Goal: Information Seeking & Learning: Learn about a topic

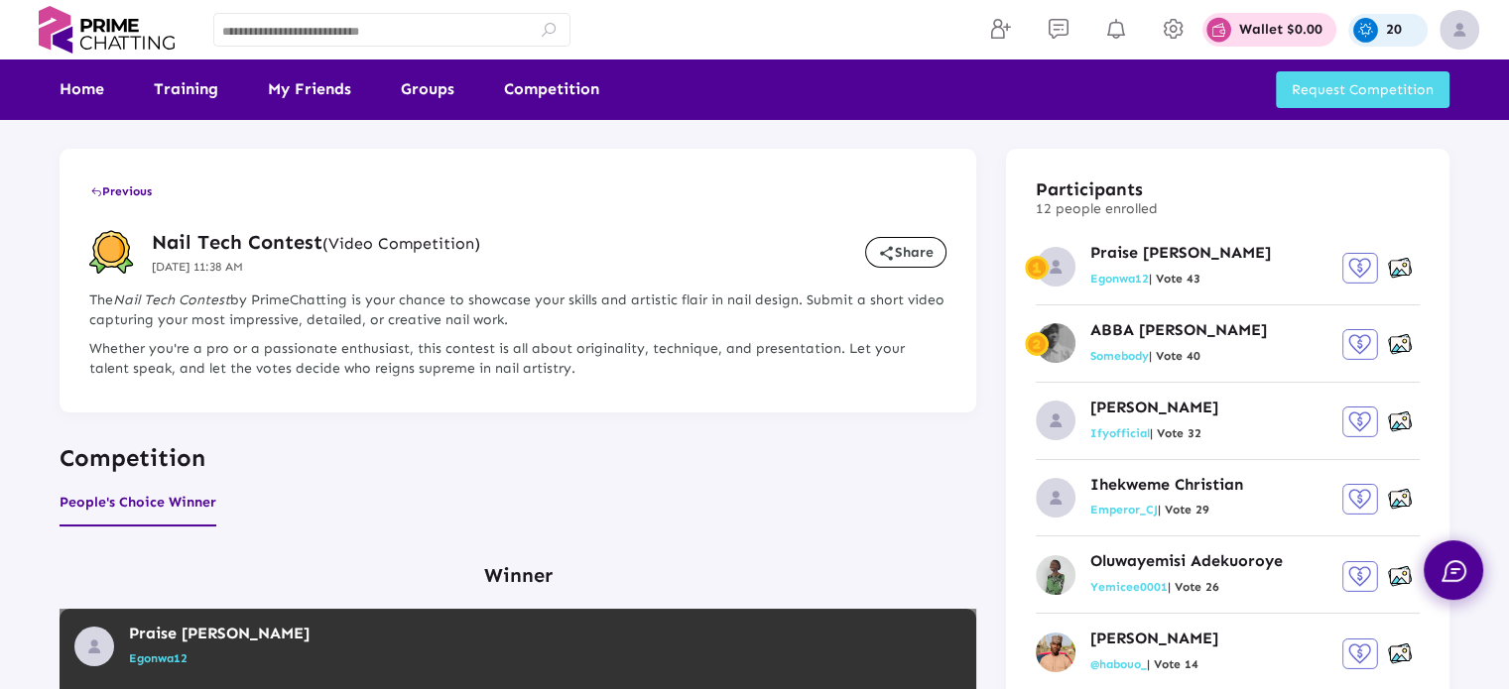
click at [1384, 37] on div "20" at bounding box center [1387, 30] width 79 height 33
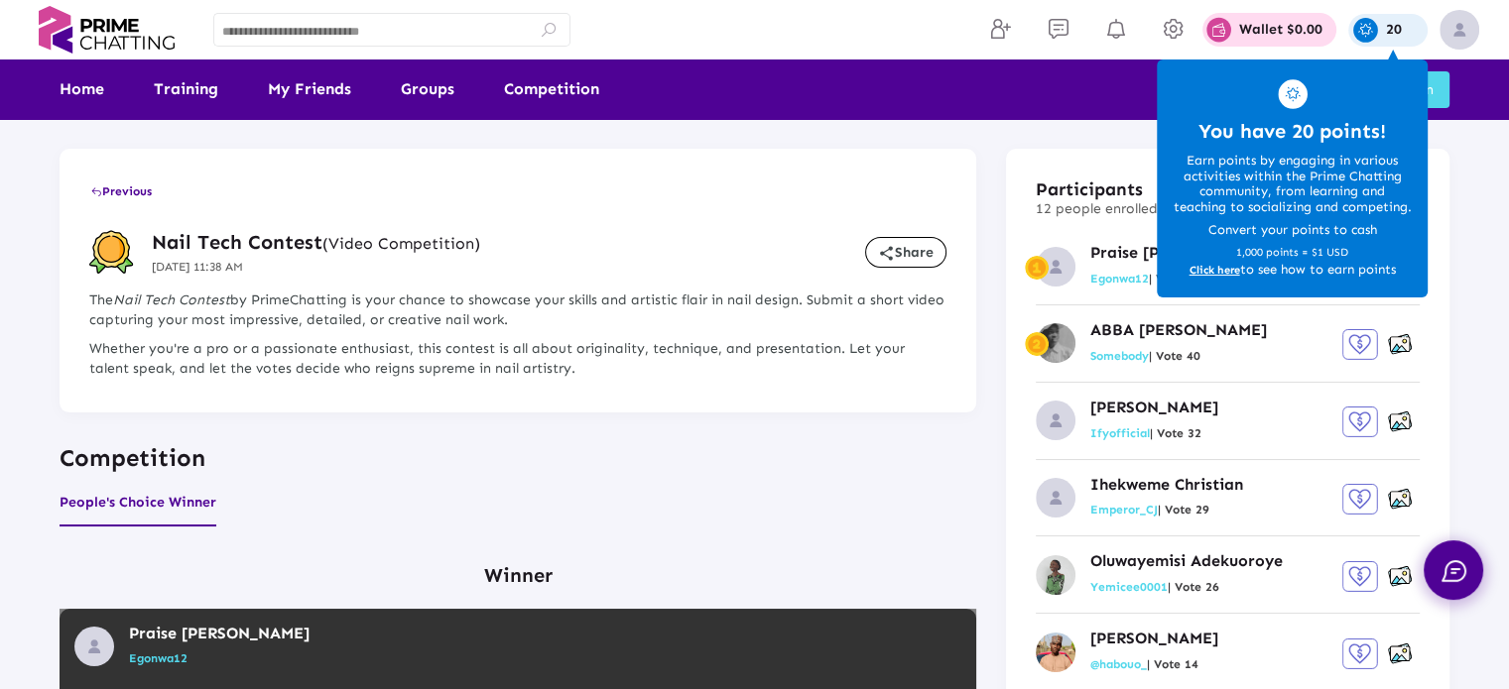
click at [1213, 271] on span "Click here" at bounding box center [1214, 271] width 51 height 14
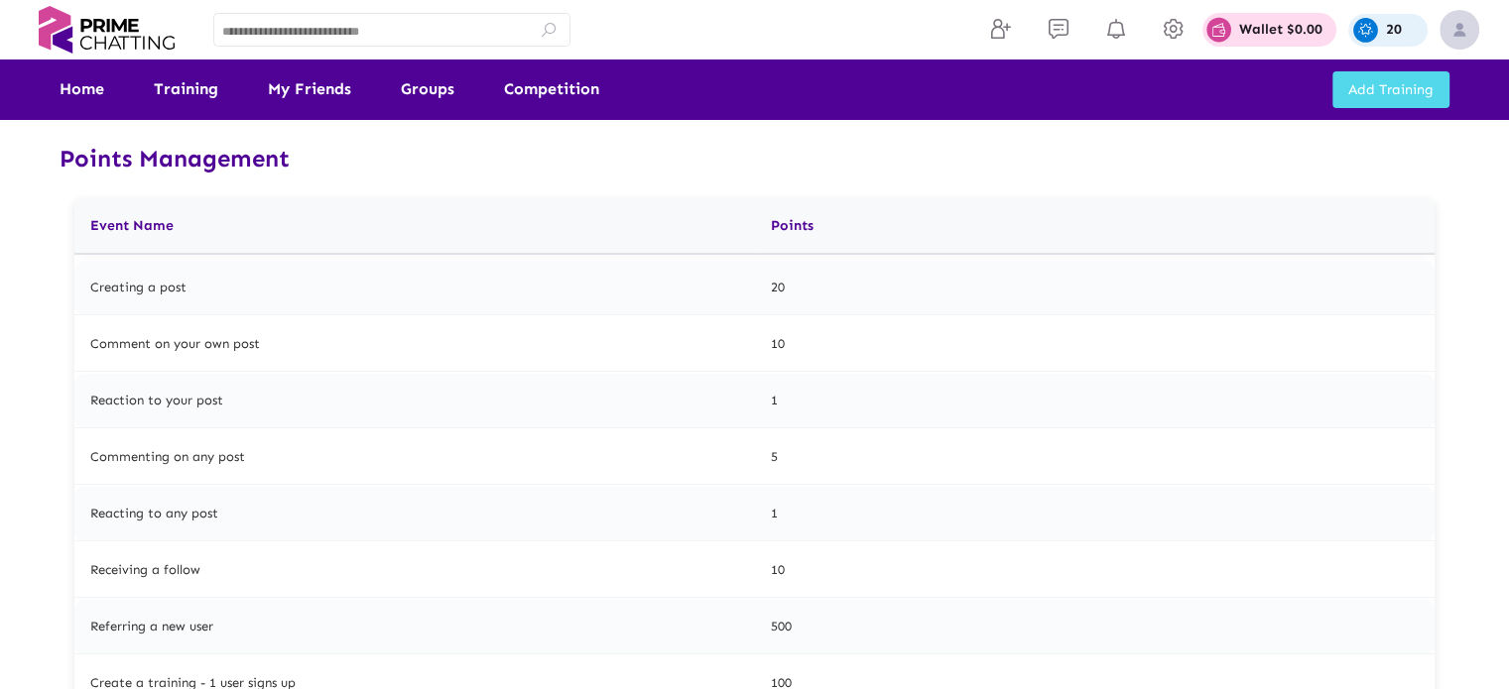
click at [1054, 176] on h3 "Points Management" at bounding box center [755, 159] width 1390 height 41
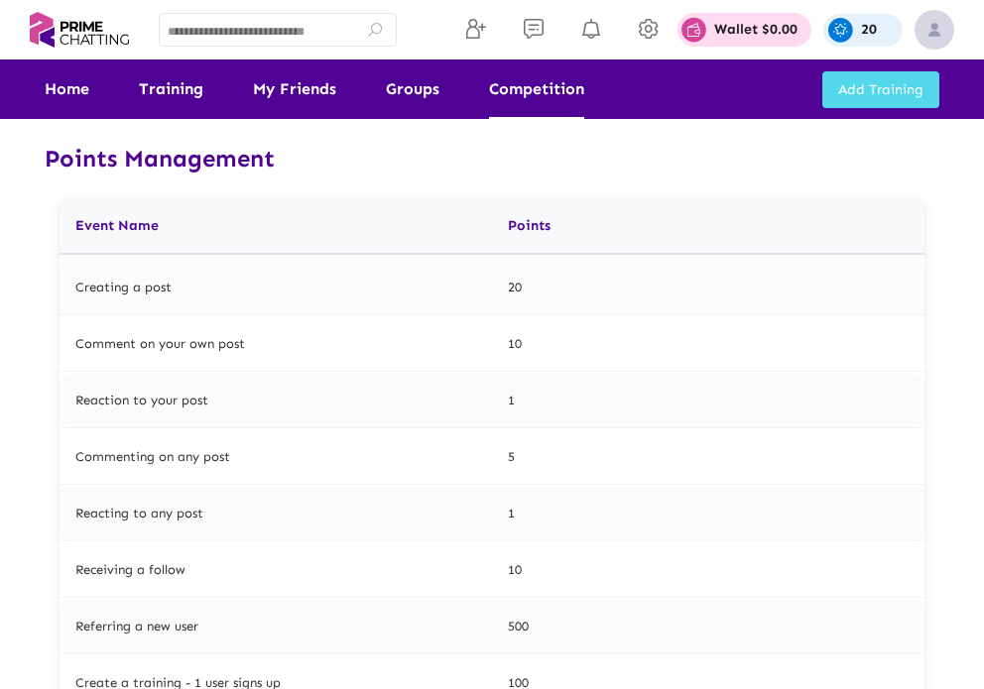
click at [552, 90] on link "Competition" at bounding box center [536, 90] width 95 height 60
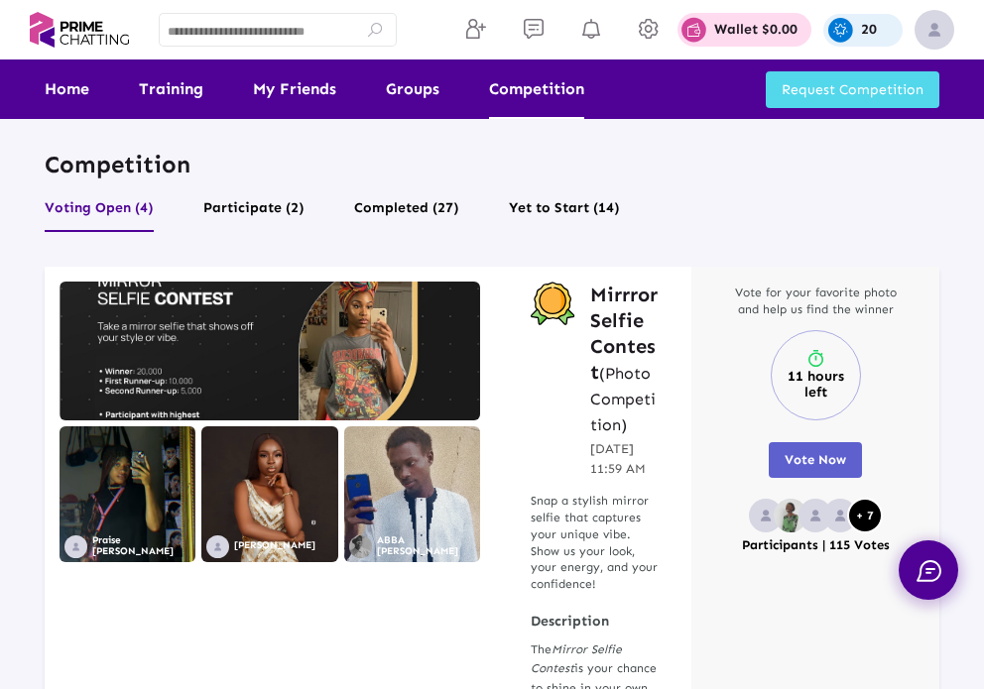
click at [873, 86] on span "Request Competition" at bounding box center [853, 89] width 142 height 17
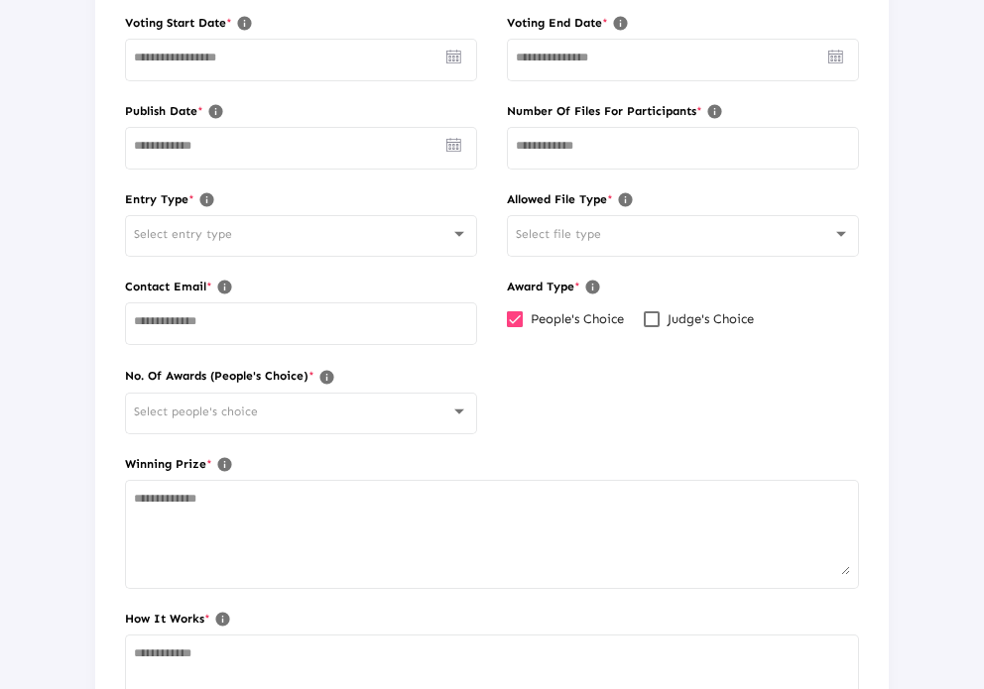
scroll to position [794, 0]
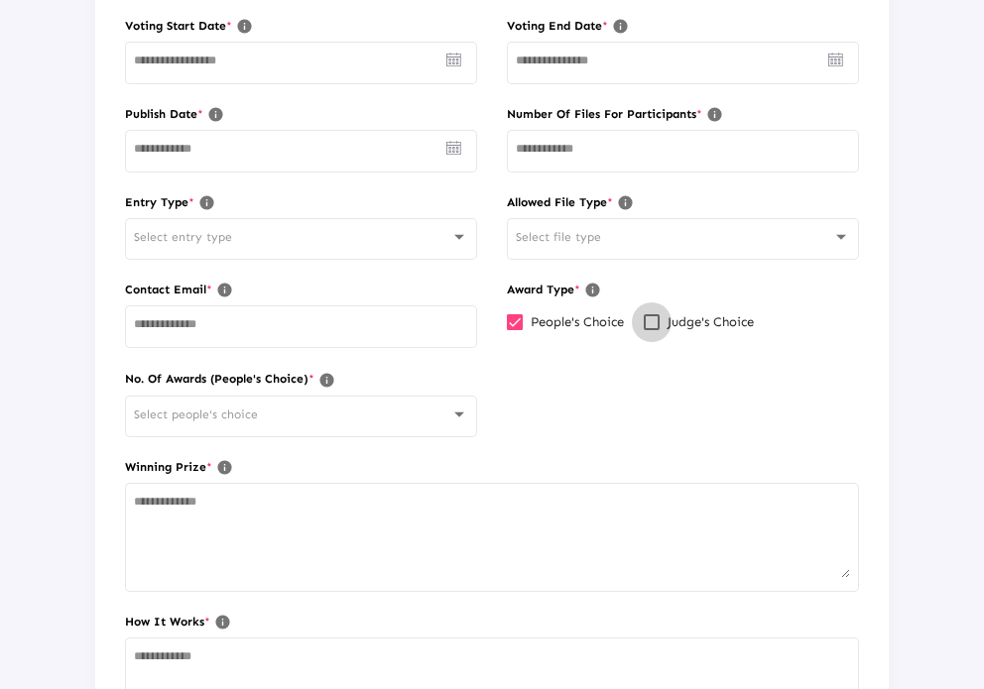
click at [652, 318] on div at bounding box center [652, 322] width 16 height 16
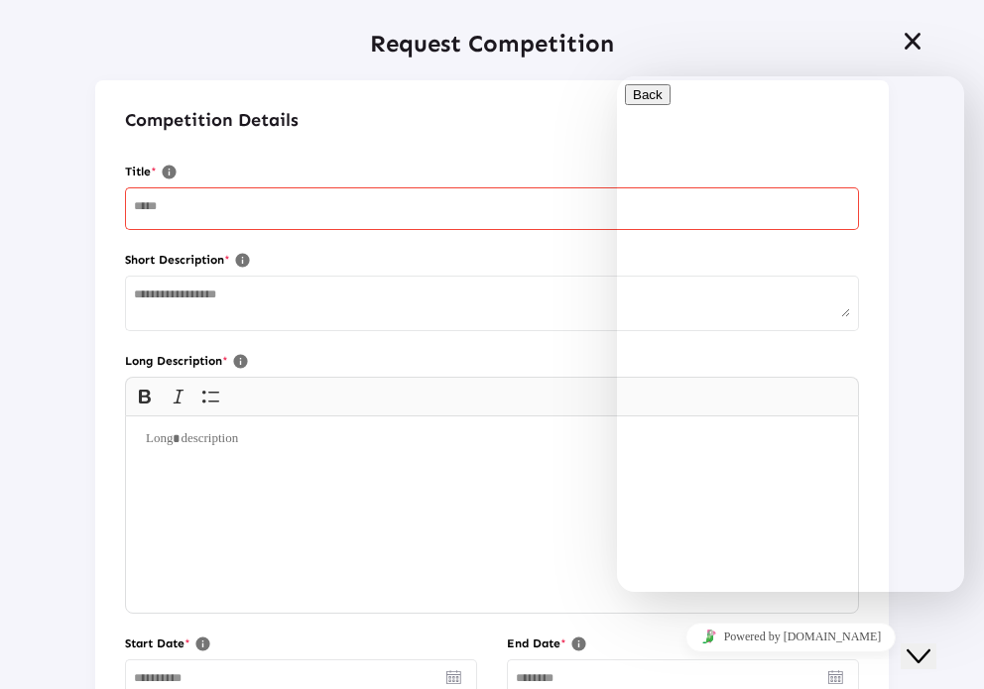
scroll to position [0, 0]
click at [931, 645] on icon "Close Chat This icon closes the chat window." at bounding box center [919, 657] width 24 height 24
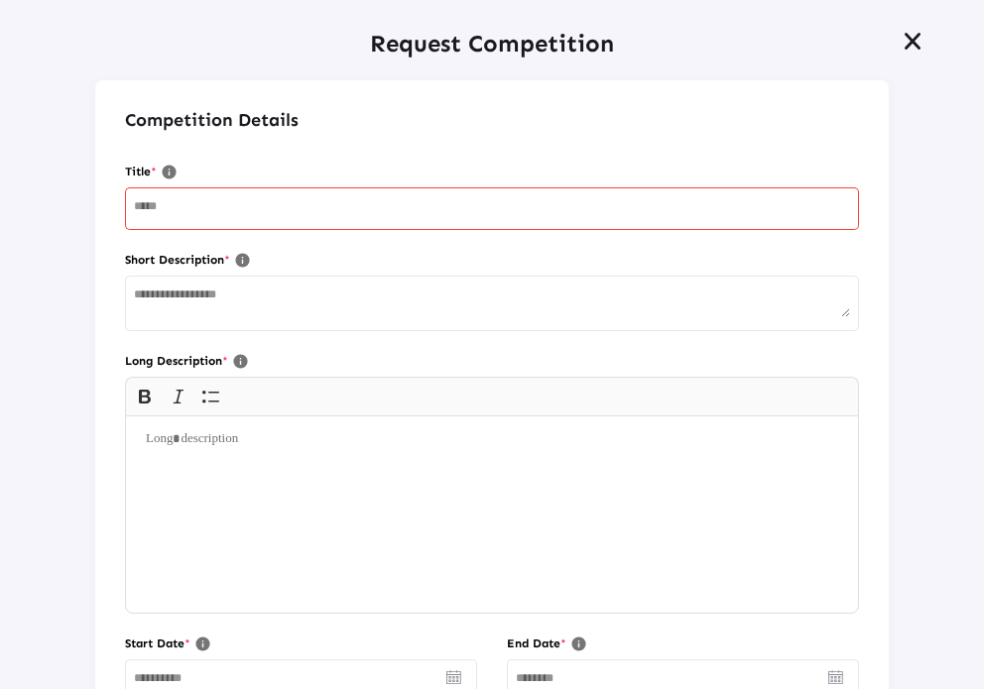
click at [901, 46] on icon at bounding box center [913, 42] width 24 height 22
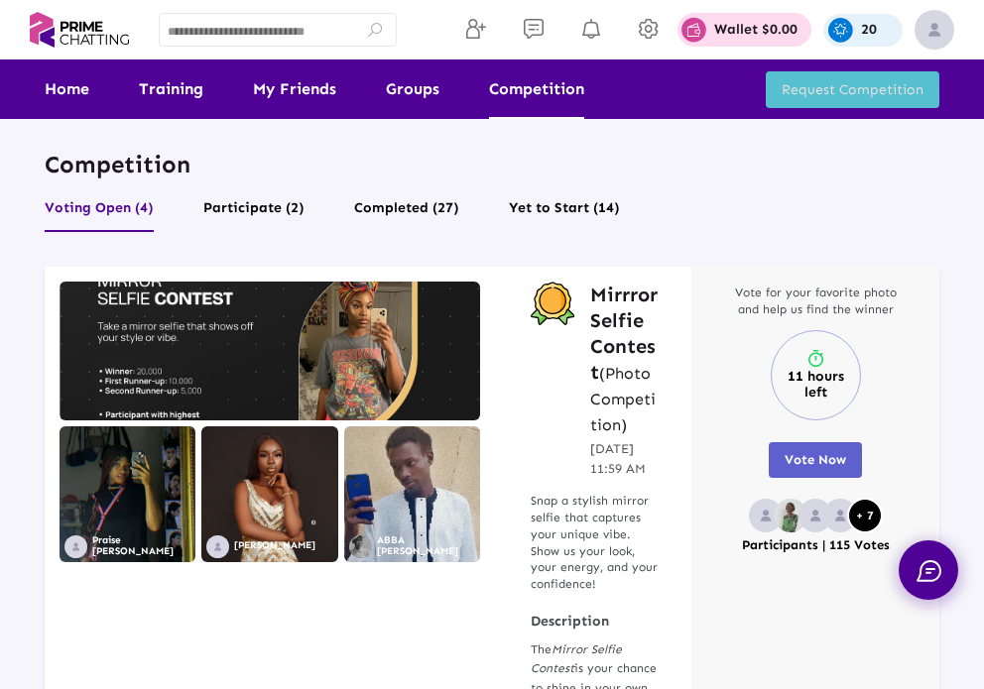
click at [834, 96] on span "Request Competition" at bounding box center [853, 89] width 142 height 17
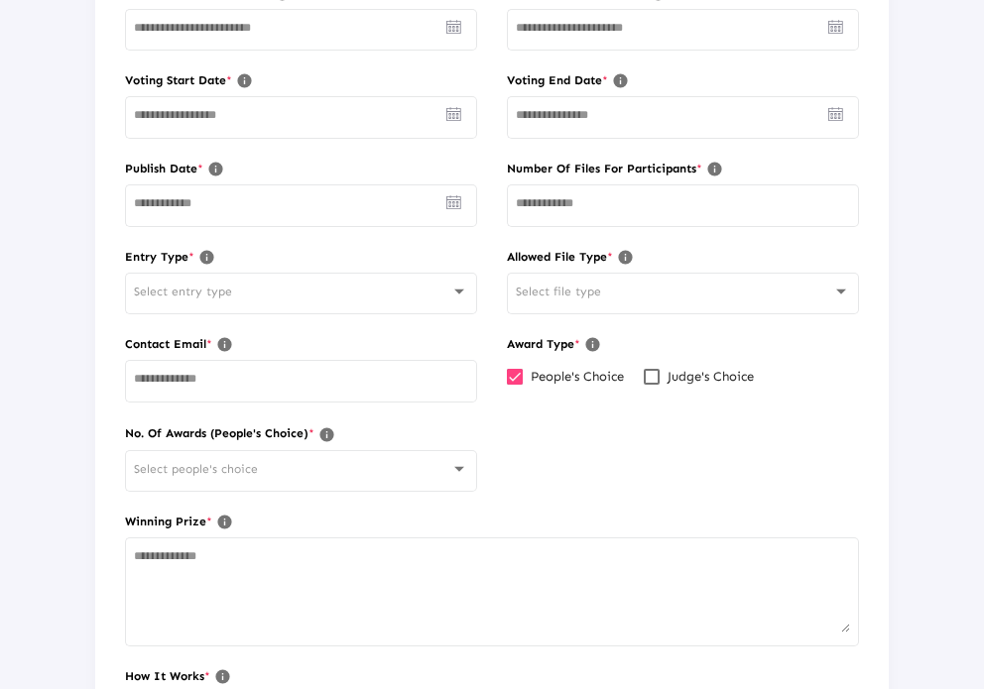
scroll to position [794, 0]
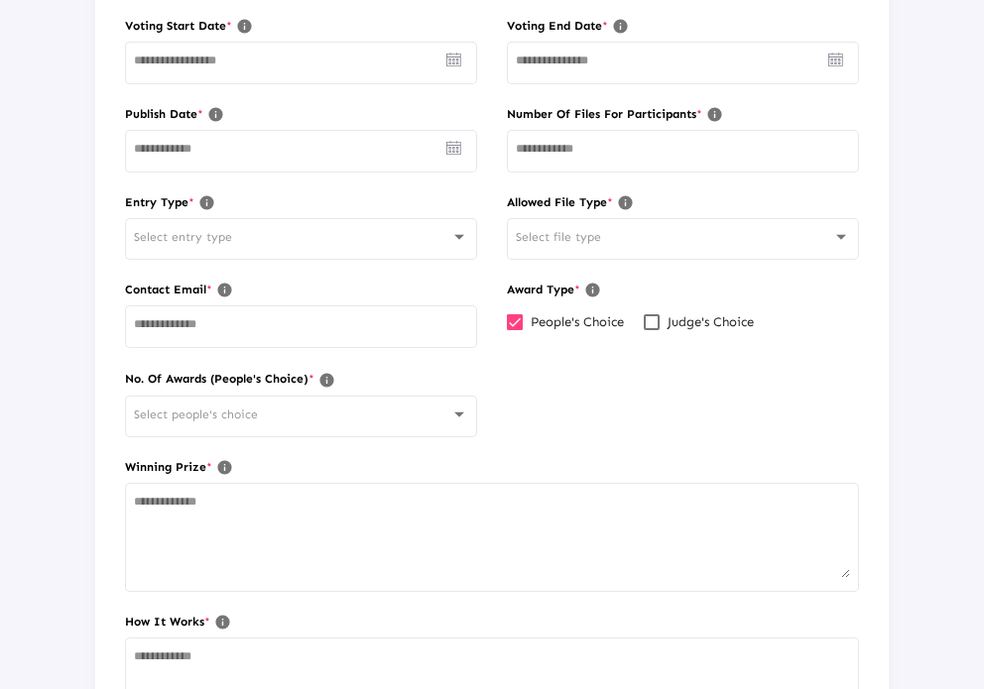
click at [651, 319] on div at bounding box center [652, 322] width 16 height 16
click at [507, 318] on div at bounding box center [515, 322] width 16 height 16
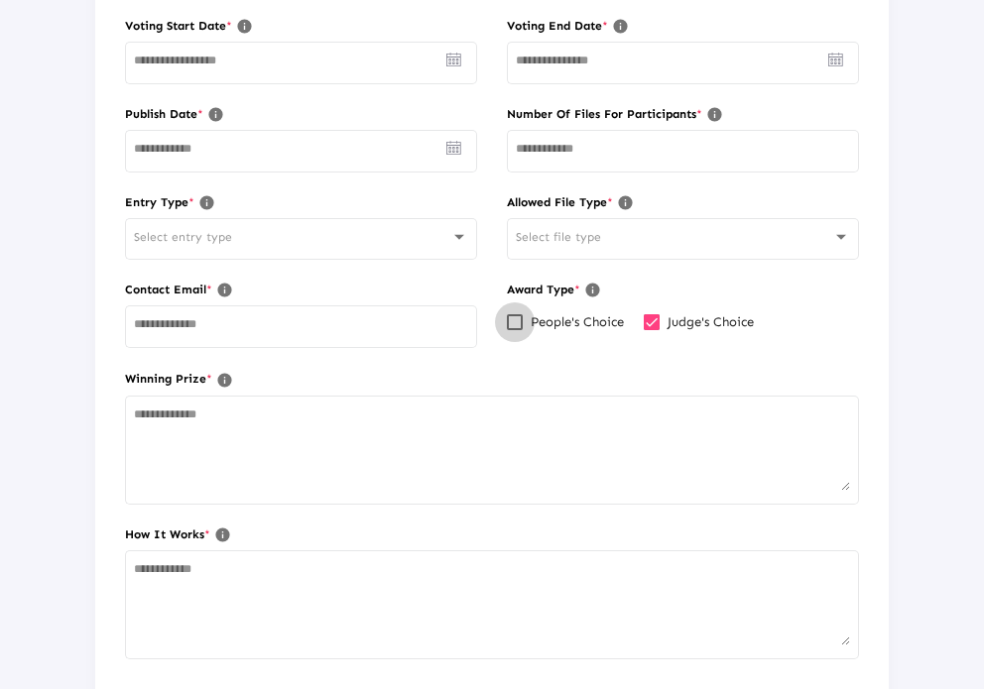
click at [507, 326] on div at bounding box center [515, 322] width 16 height 16
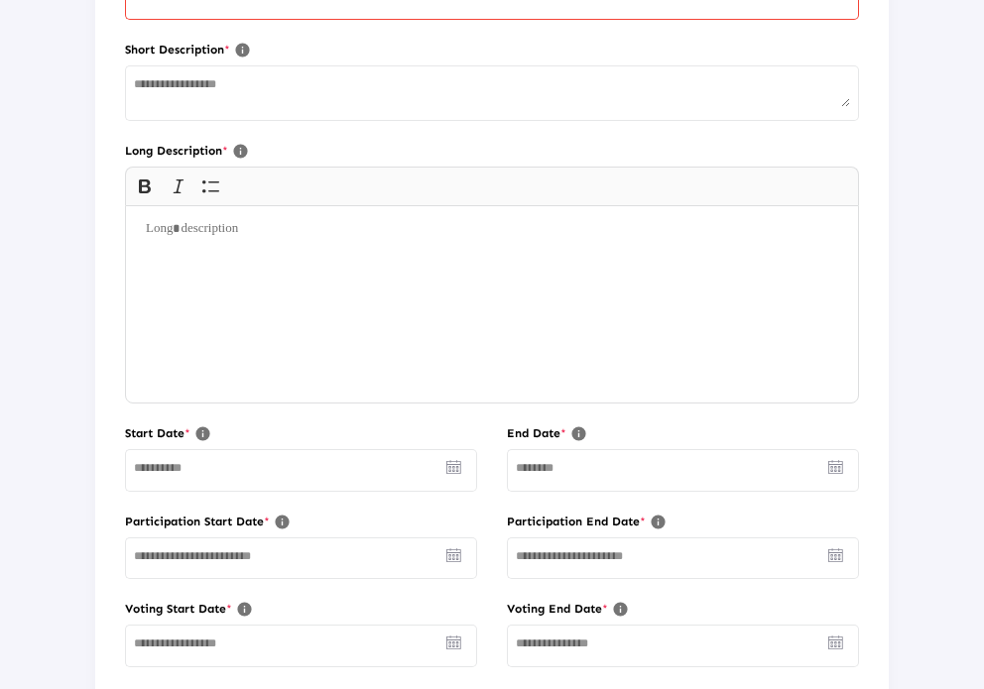
scroll to position [0, 0]
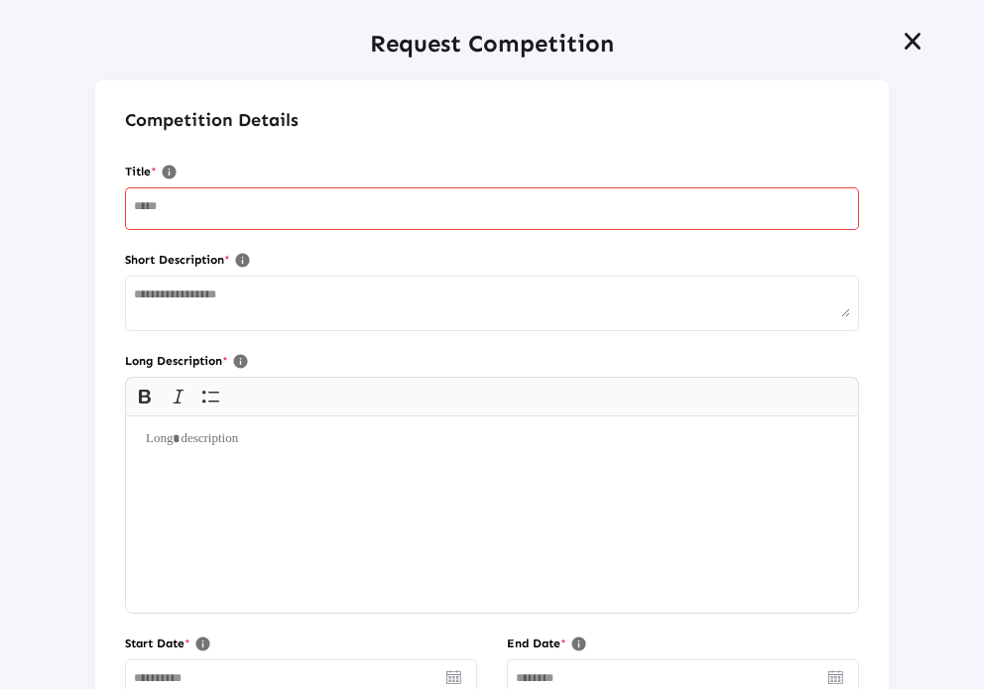
click at [901, 43] on icon at bounding box center [913, 42] width 24 height 22
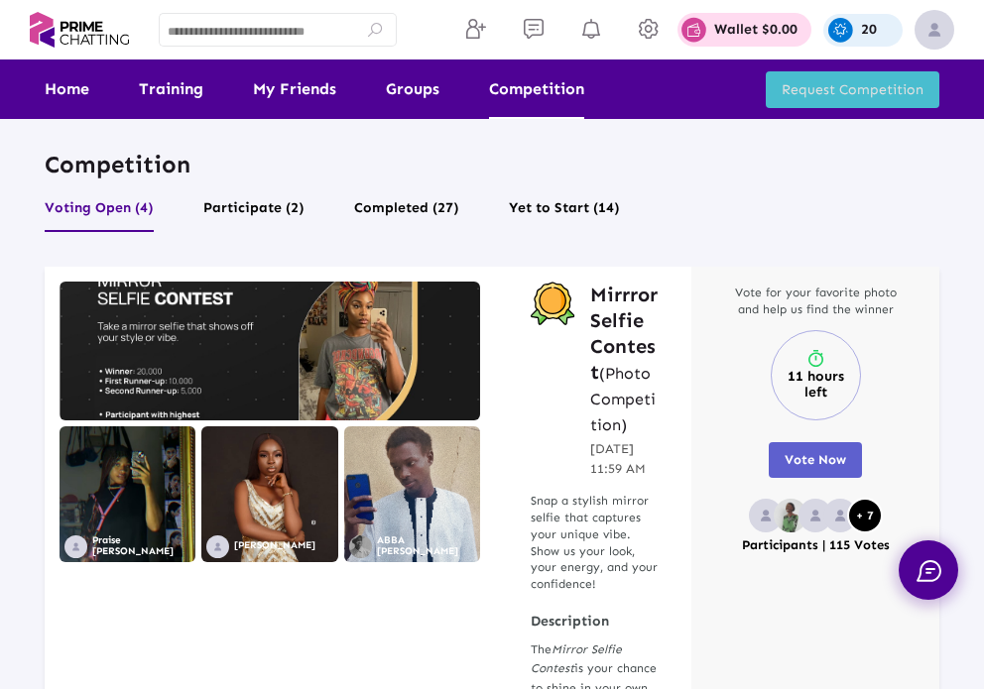
click at [421, 186] on div "Competition Voting Open (4) Participate (2) Completed (27) Yet to Start (14)" at bounding box center [492, 193] width 895 height 88
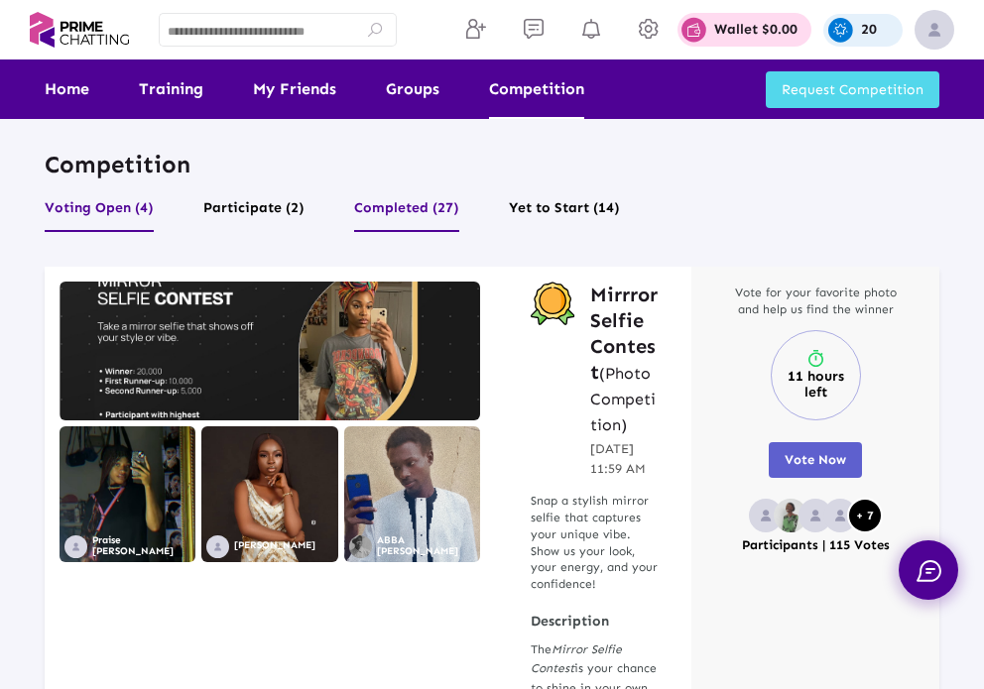
click at [427, 210] on button "Completed (27)" at bounding box center [406, 213] width 105 height 38
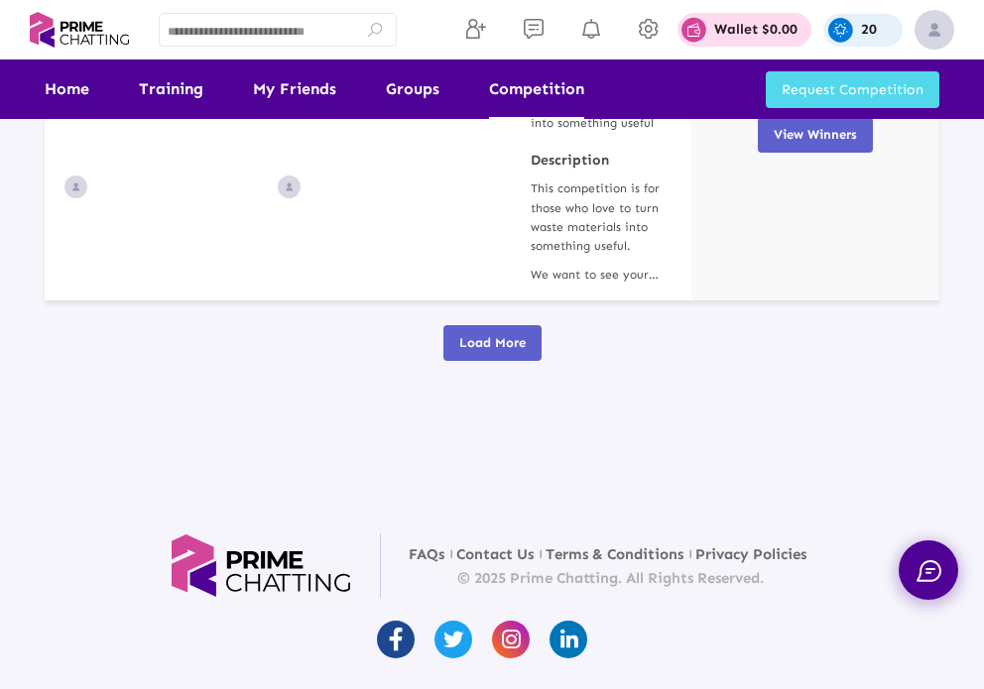
scroll to position [5322, 0]
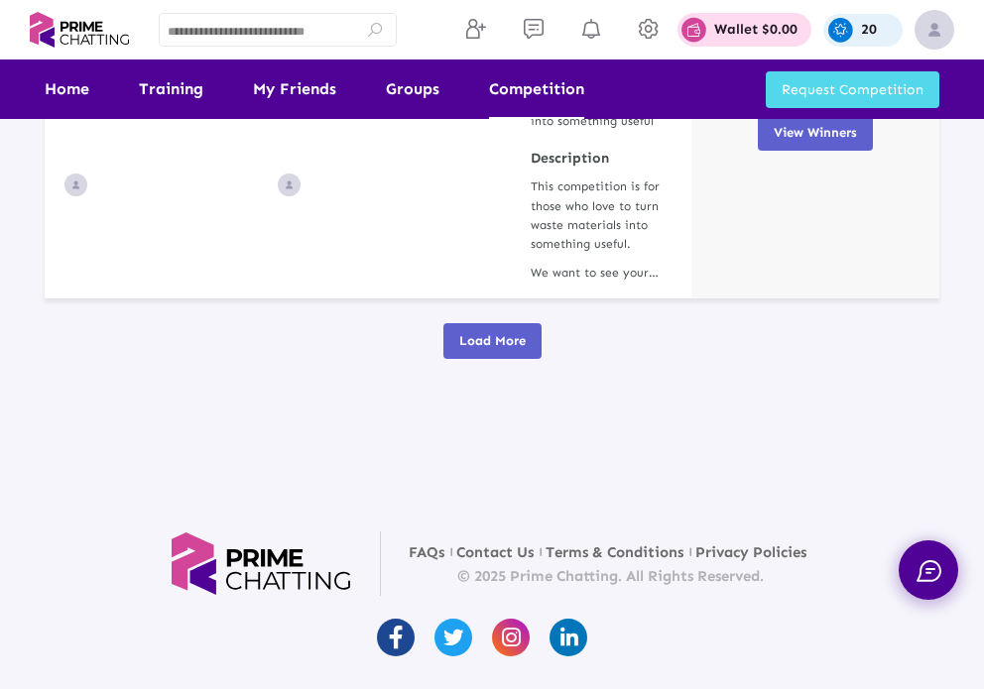
click at [477, 340] on span "Load More" at bounding box center [492, 340] width 66 height 15
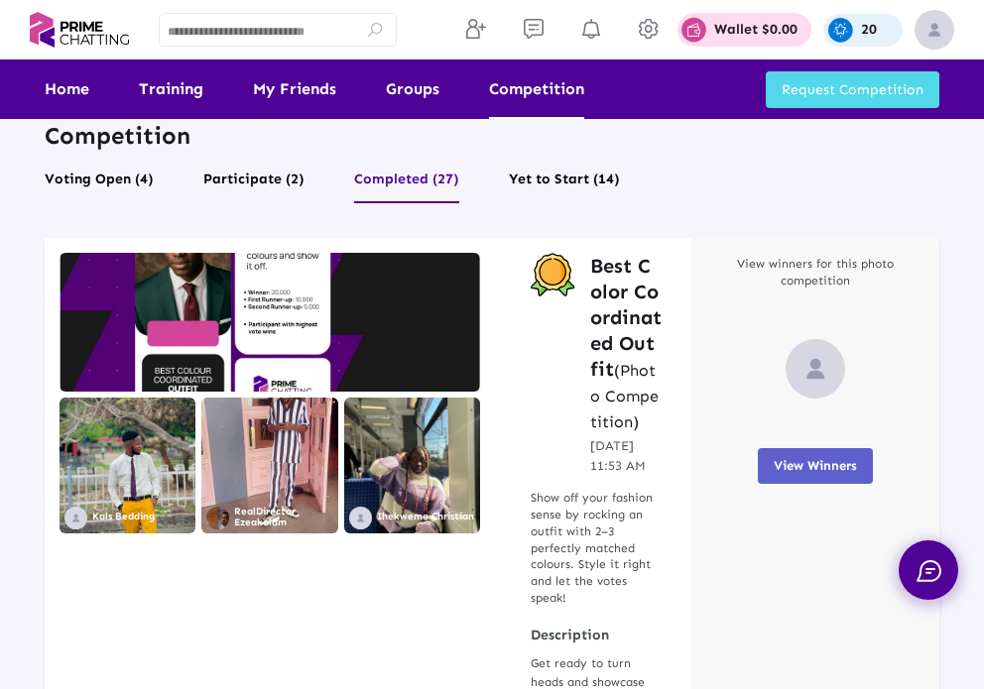
scroll to position [0, 0]
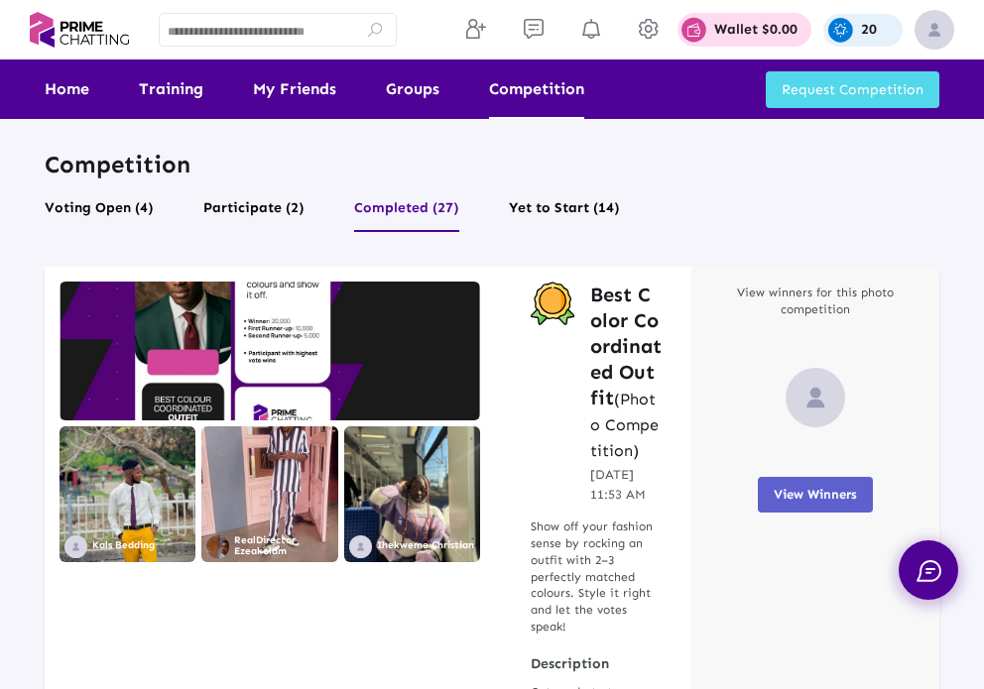
click at [302, 19] on div at bounding box center [277, 29] width 219 height 38
click at [310, 29] on input at bounding box center [277, 33] width 219 height 14
paste input "**********"
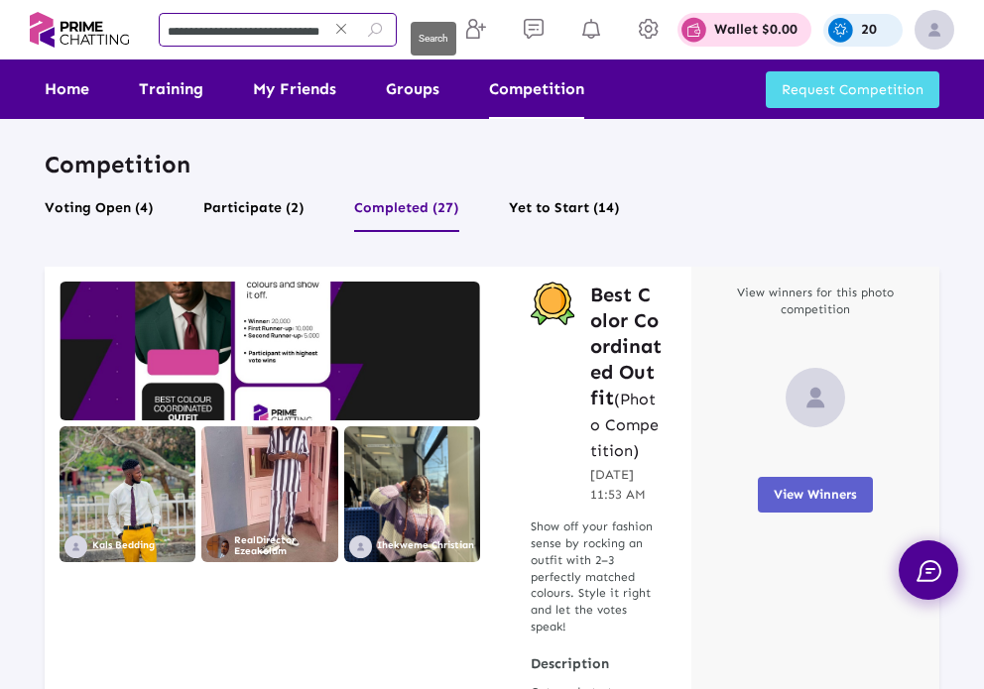
type input "**********"
click at [378, 31] on icon at bounding box center [375, 30] width 18 height 18
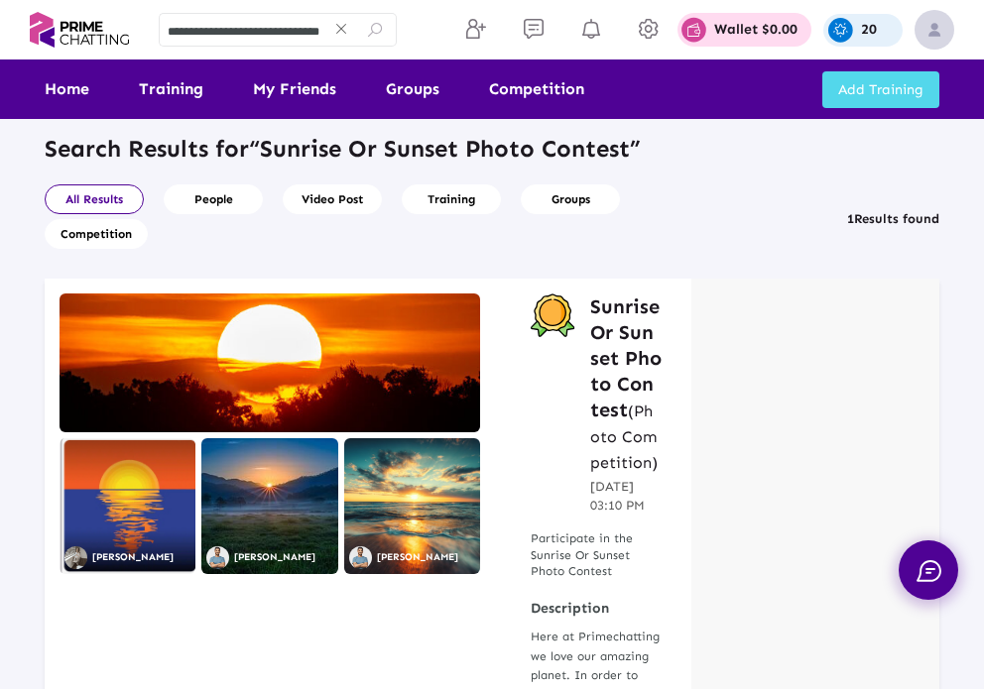
click at [595, 324] on h3 "Sunrise Or Sunset Photo Contest (Photo Competition)" at bounding box center [625, 384] width 71 height 181
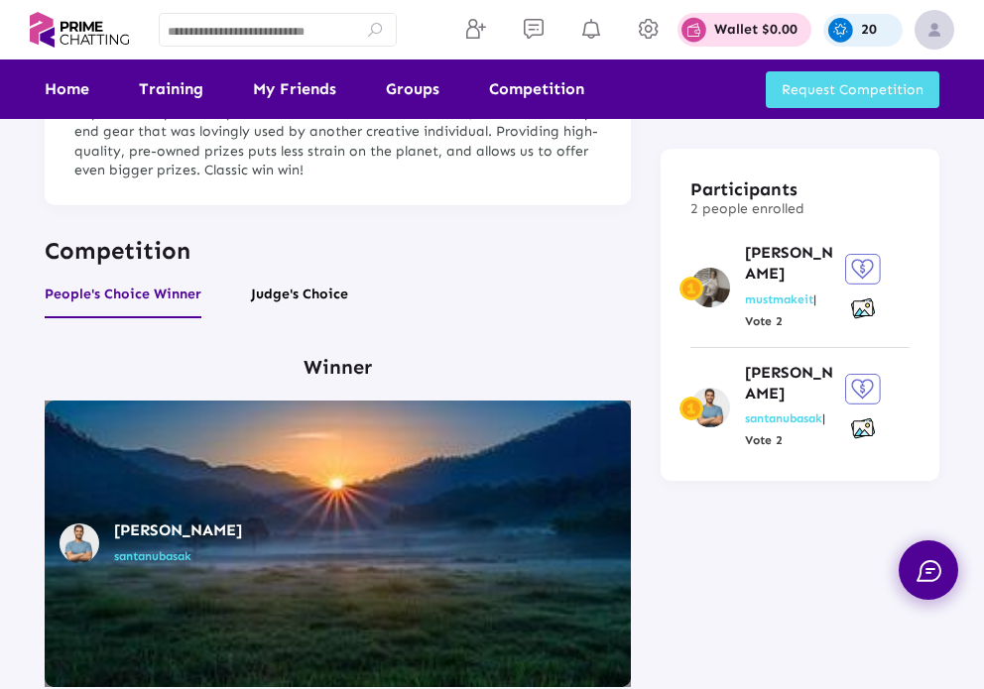
scroll to position [298, 0]
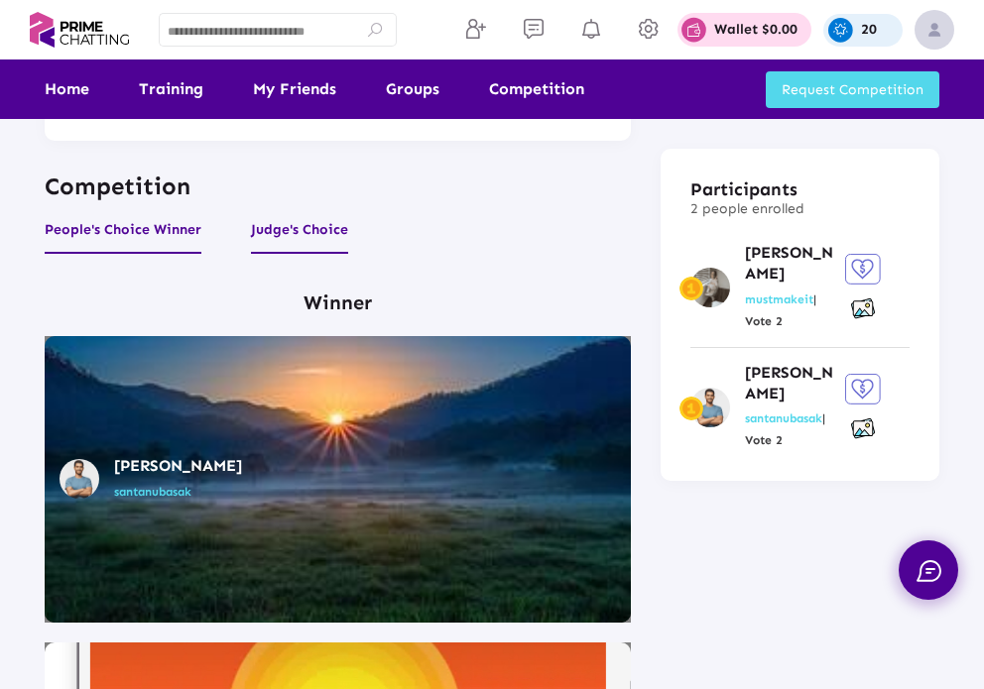
click at [300, 231] on button "Judge's Choice" at bounding box center [299, 235] width 97 height 38
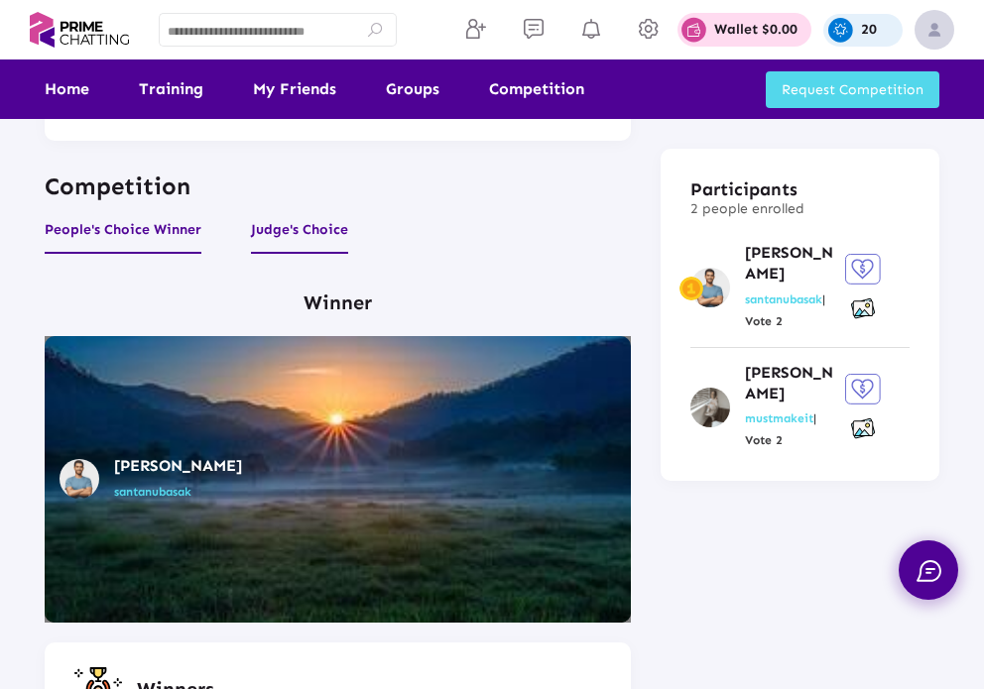
click at [103, 232] on button "People's Choice Winner" at bounding box center [123, 235] width 157 height 38
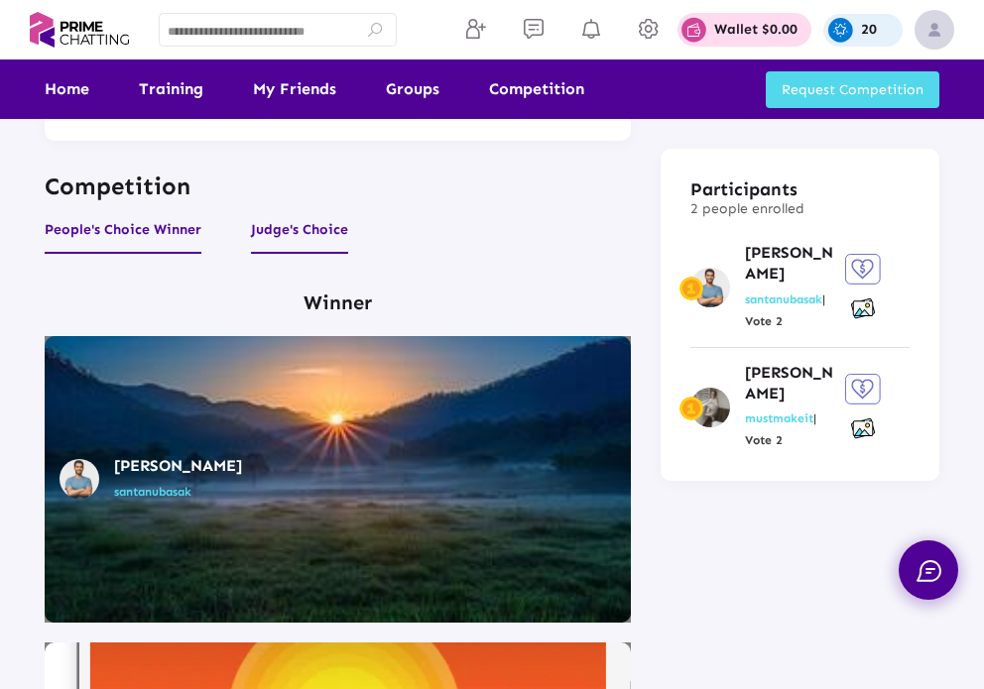
click at [298, 227] on button "Judge's Choice" at bounding box center [299, 235] width 97 height 38
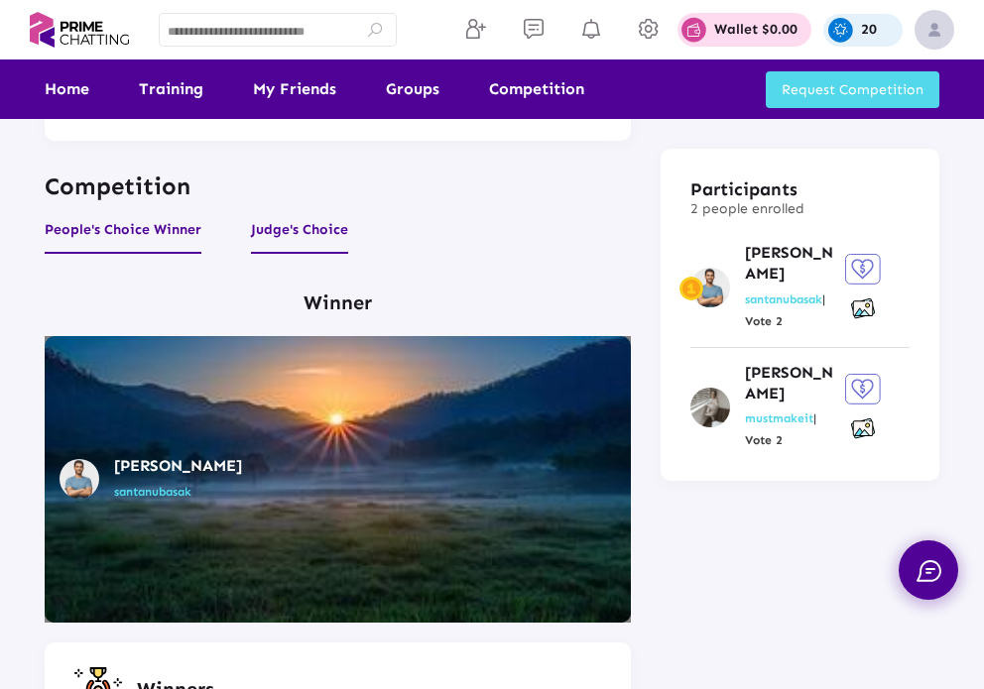
click at [164, 229] on button "People's Choice Winner" at bounding box center [123, 235] width 157 height 38
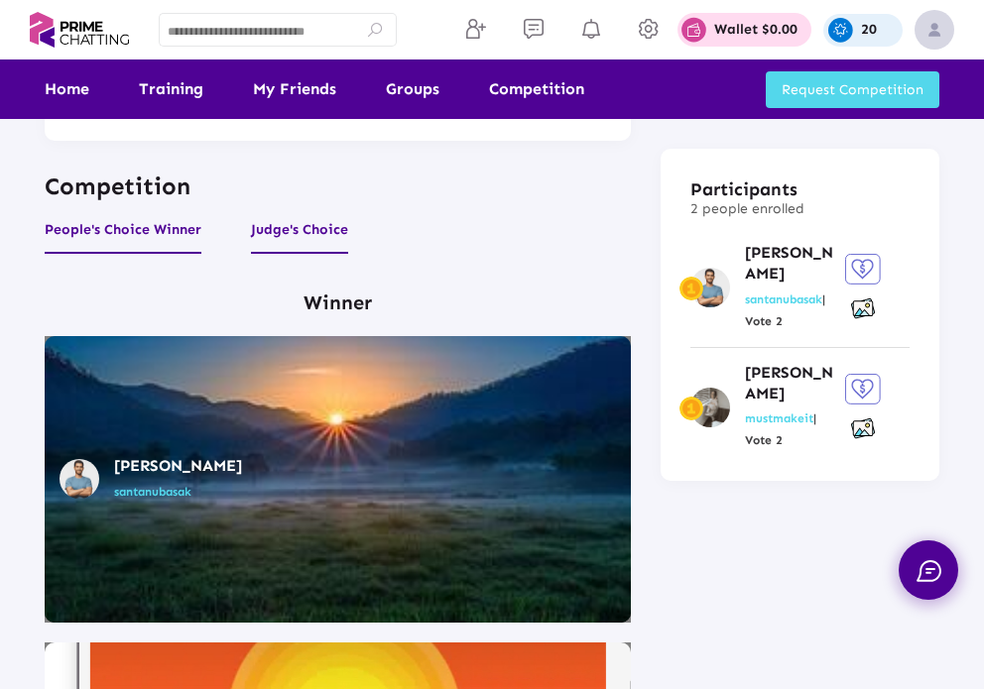
click at [319, 242] on button "Judge's Choice" at bounding box center [299, 235] width 97 height 38
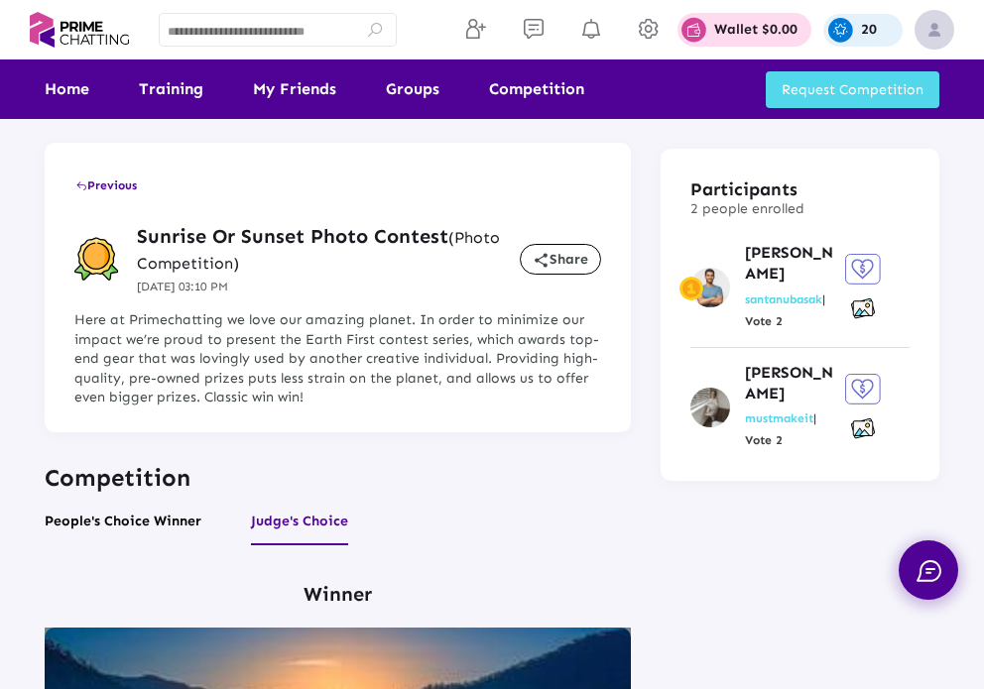
scroll to position [0, 0]
